Goal: Transaction & Acquisition: Purchase product/service

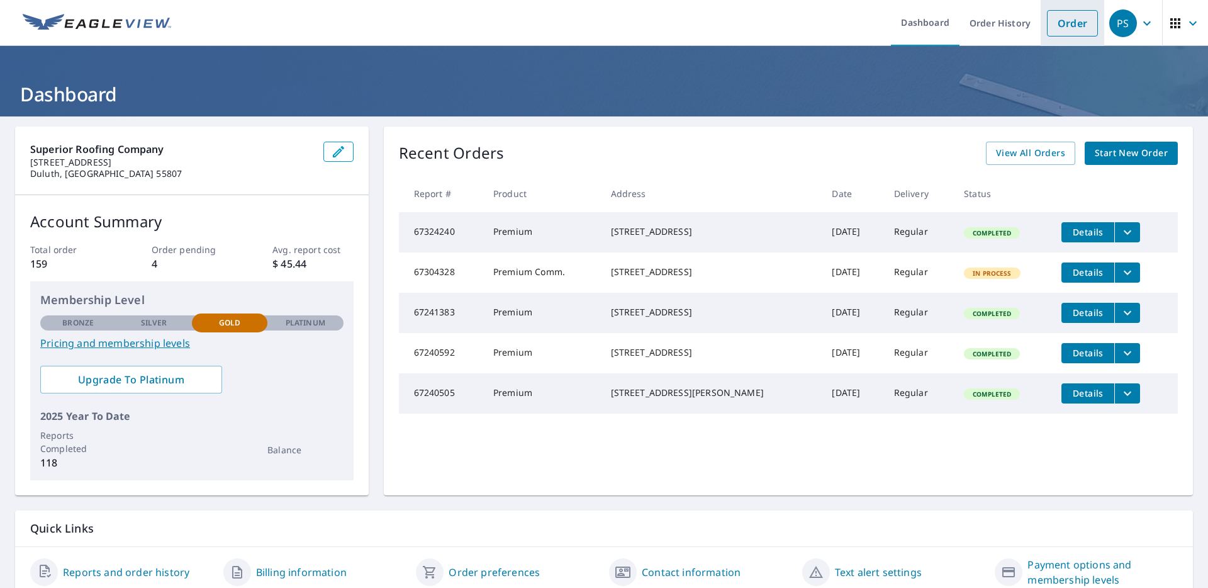
click at [1065, 30] on link "Order" at bounding box center [1072, 23] width 51 height 26
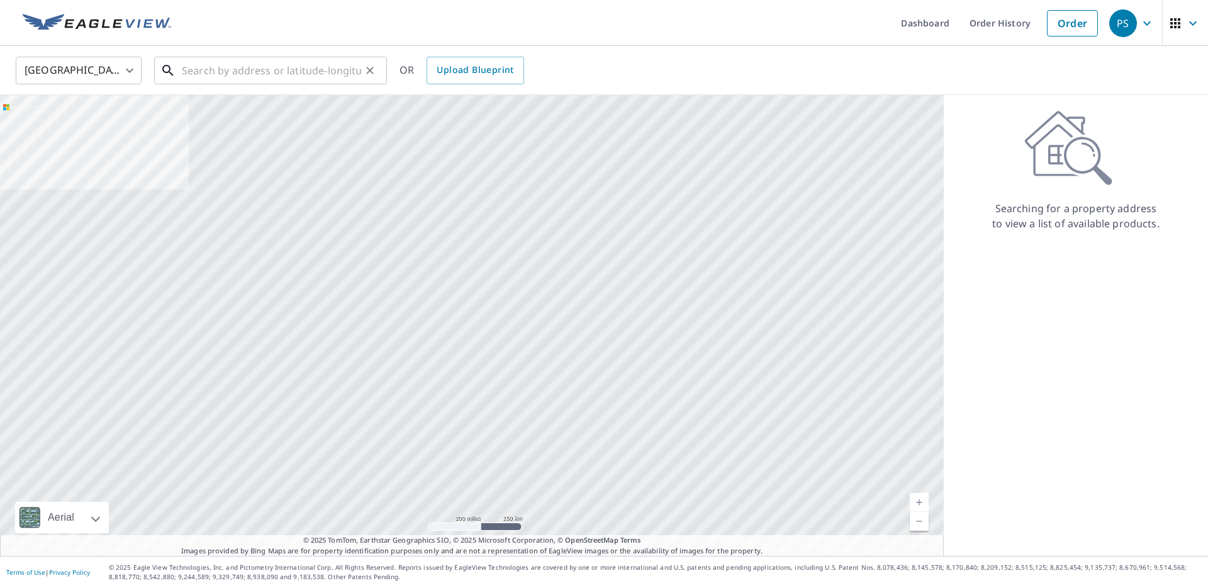
click at [331, 71] on input "text" at bounding box center [271, 70] width 179 height 35
paste input "[STREET_ADDRESS]"
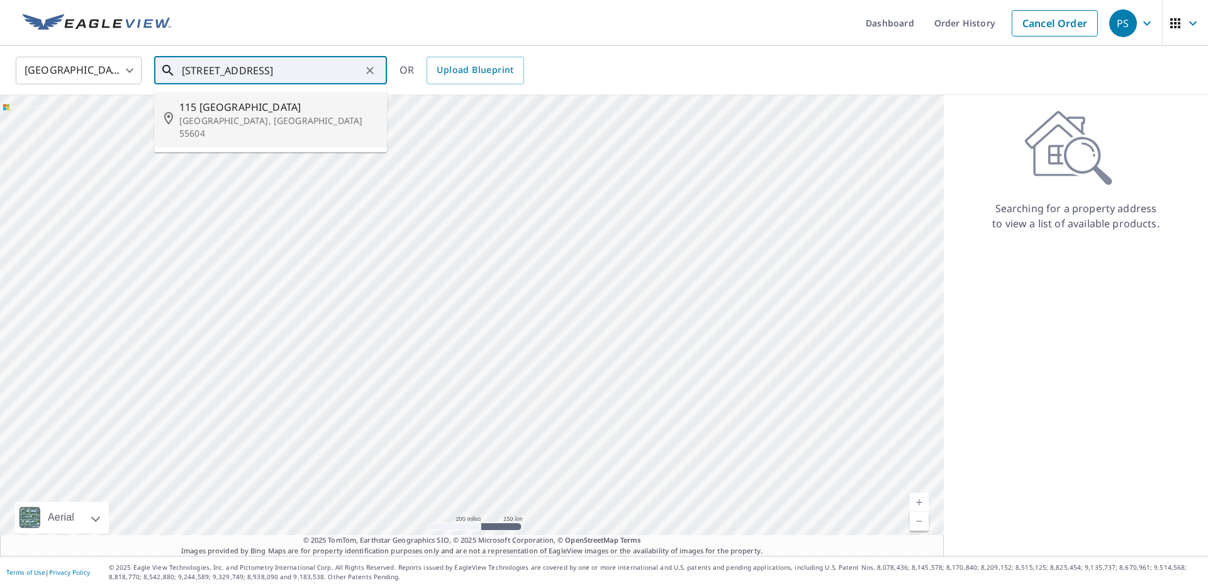
click at [260, 98] on li "[STREET_ADDRESS]" at bounding box center [270, 119] width 233 height 55
type input "[STREET_ADDRESS]"
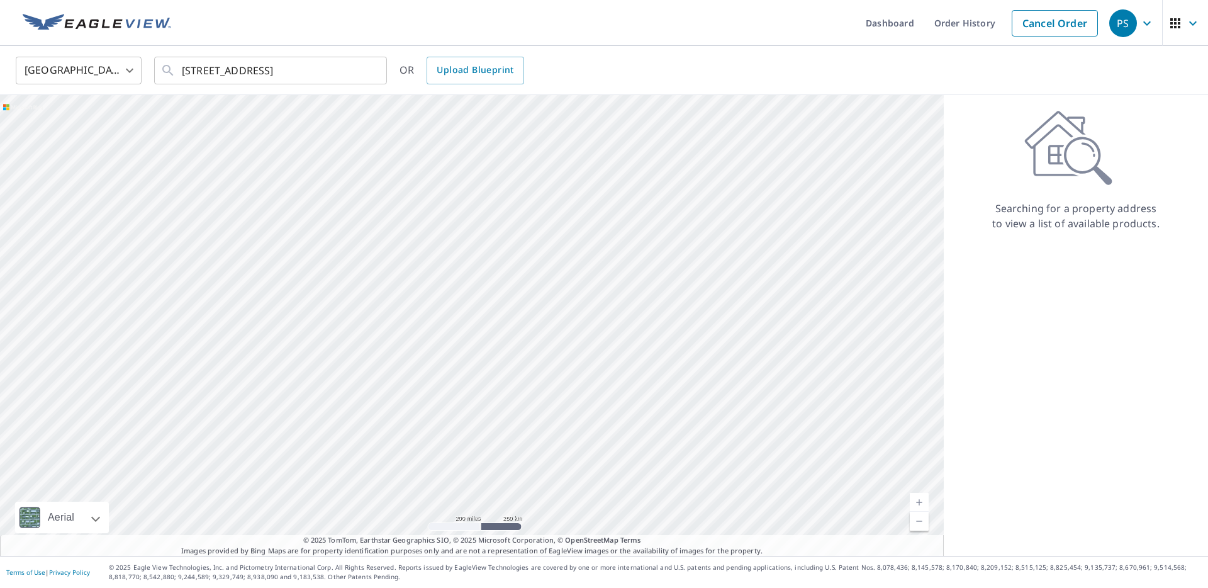
scroll to position [0, 0]
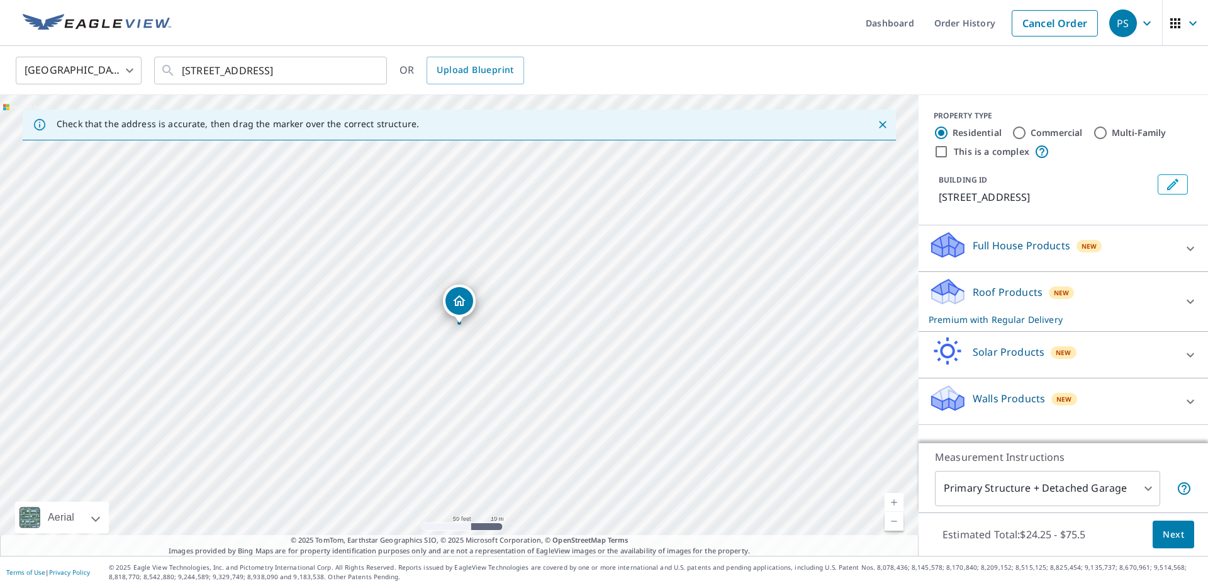
click at [1155, 527] on button "Next" at bounding box center [1174, 534] width 42 height 28
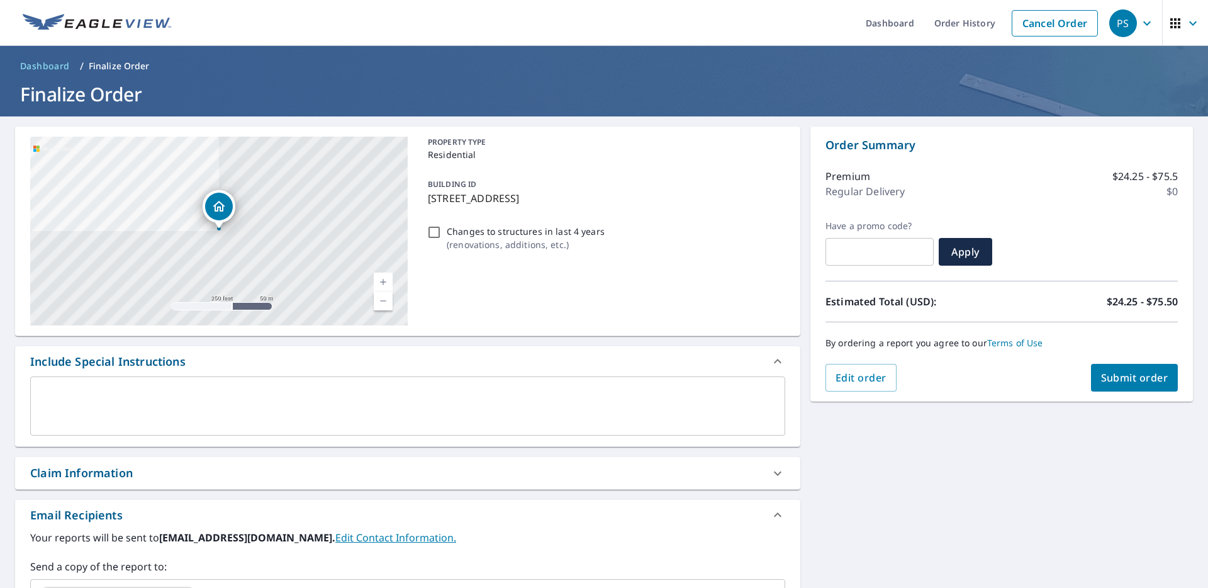
click at [1144, 388] on button "Submit order" at bounding box center [1134, 378] width 87 height 28
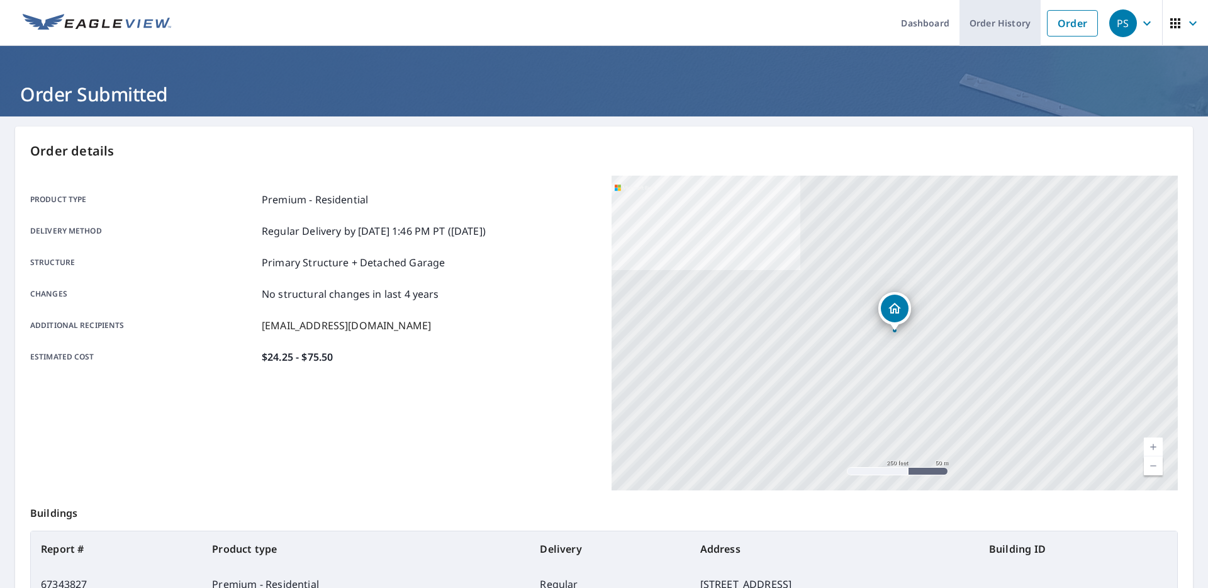
click at [990, 20] on link "Order History" at bounding box center [1000, 23] width 81 height 46
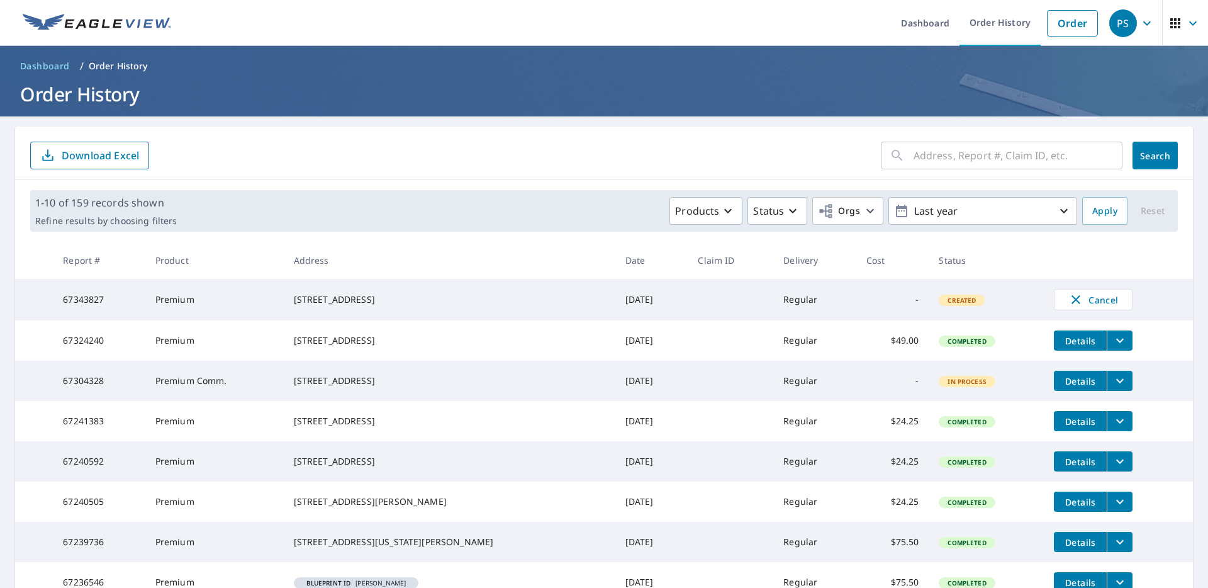
drag, startPoint x: 391, startPoint y: 354, endPoint x: 301, endPoint y: 344, distance: 90.5
click at [301, 344] on td "[STREET_ADDRESS]" at bounding box center [450, 340] width 332 height 40
copy div "[STREET_ADDRESS]"
click at [1113, 348] on icon "filesDropdownBtn-67324240" at bounding box center [1120, 340] width 15 height 15
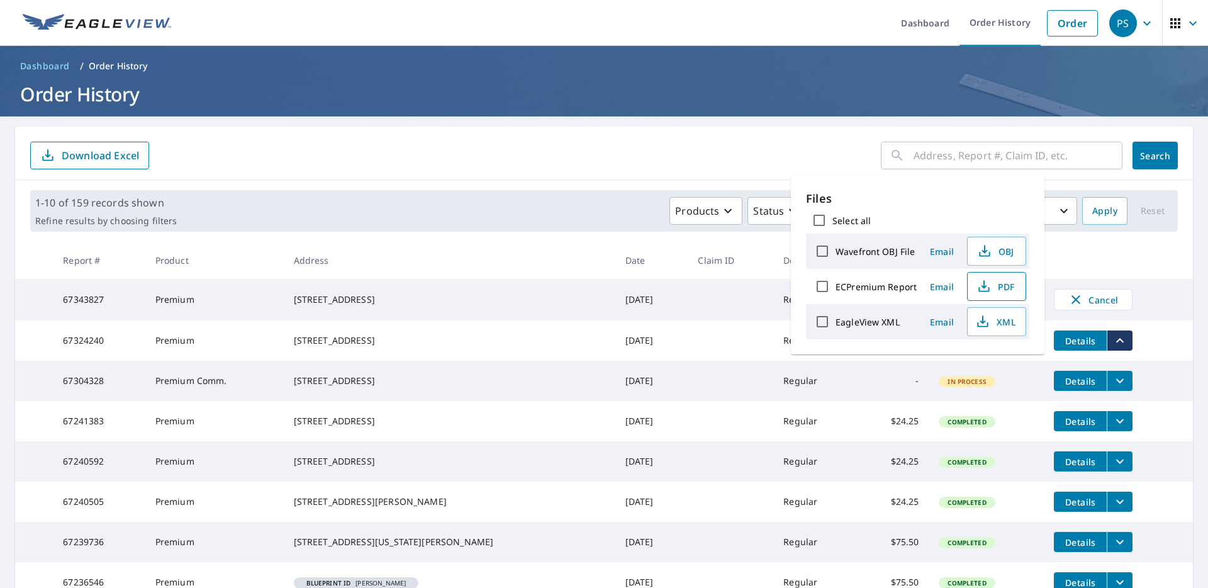
click at [997, 287] on span "PDF" at bounding box center [995, 286] width 40 height 15
